Goal: Transaction & Acquisition: Obtain resource

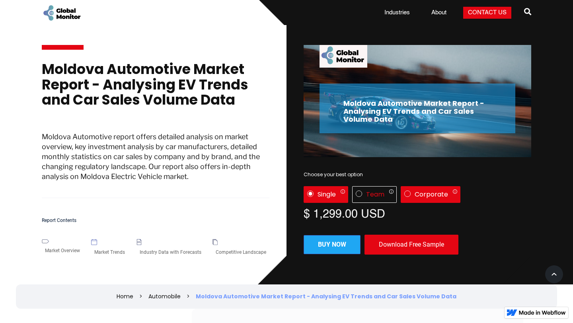
click at [409, 193] on img "License" at bounding box center [407, 194] width 6 height 6
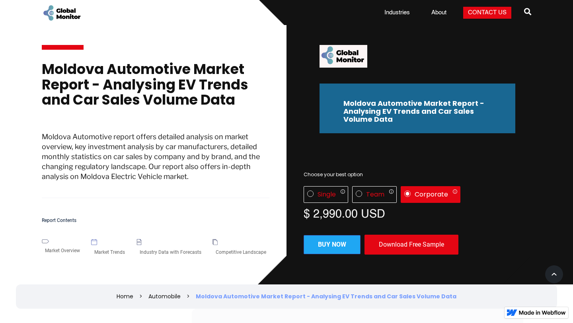
click at [403, 254] on div "Download Free Sample" at bounding box center [412, 245] width 94 height 20
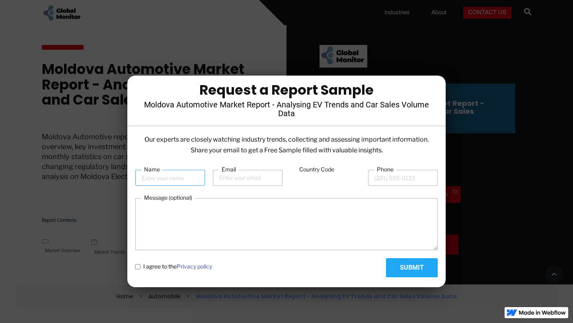
click at [179, 174] on input "Name" at bounding box center [170, 178] width 70 height 16
type input "[PERSON_NAME]"
click at [238, 178] on input "Email" at bounding box center [248, 178] width 70 height 16
type input "[EMAIL_ADDRESS][DOMAIN_NAME]"
type input "91"
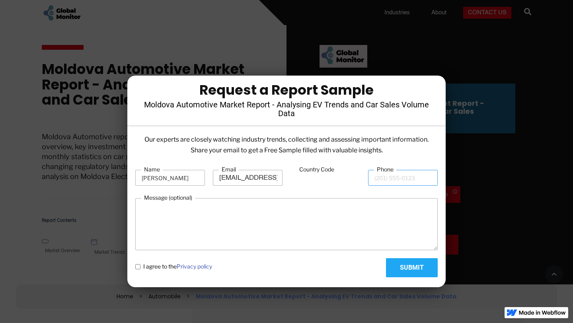
type input "7011597278"
drag, startPoint x: 399, startPoint y: 266, endPoint x: 238, endPoint y: 250, distance: 162.4
click at [238, 250] on form "Name [PERSON_NAME] Email [EMAIL_ADDRESS][DOMAIN_NAME] Country Code 91 Phone [PH…" at bounding box center [286, 222] width 302 height 112
click at [137, 269] on policy "I agree to the Privacy policy" at bounding box center [137, 266] width 5 height 5
checkbox policy "true"
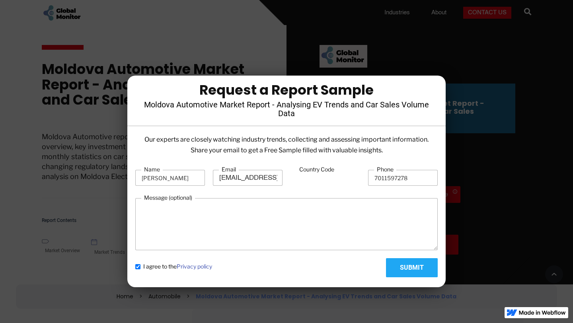
click at [413, 271] on input "Submit" at bounding box center [412, 267] width 52 height 19
type input "Please wait..."
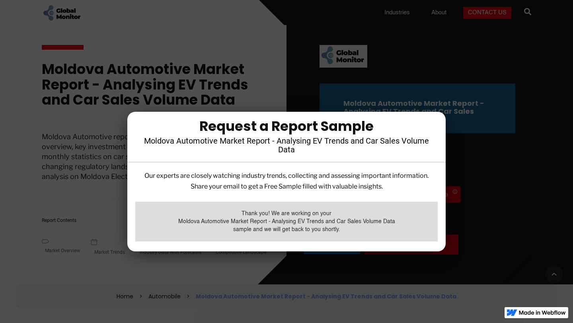
click at [266, 82] on div at bounding box center [286, 161] width 573 height 323
